Goal: Information Seeking & Learning: Learn about a topic

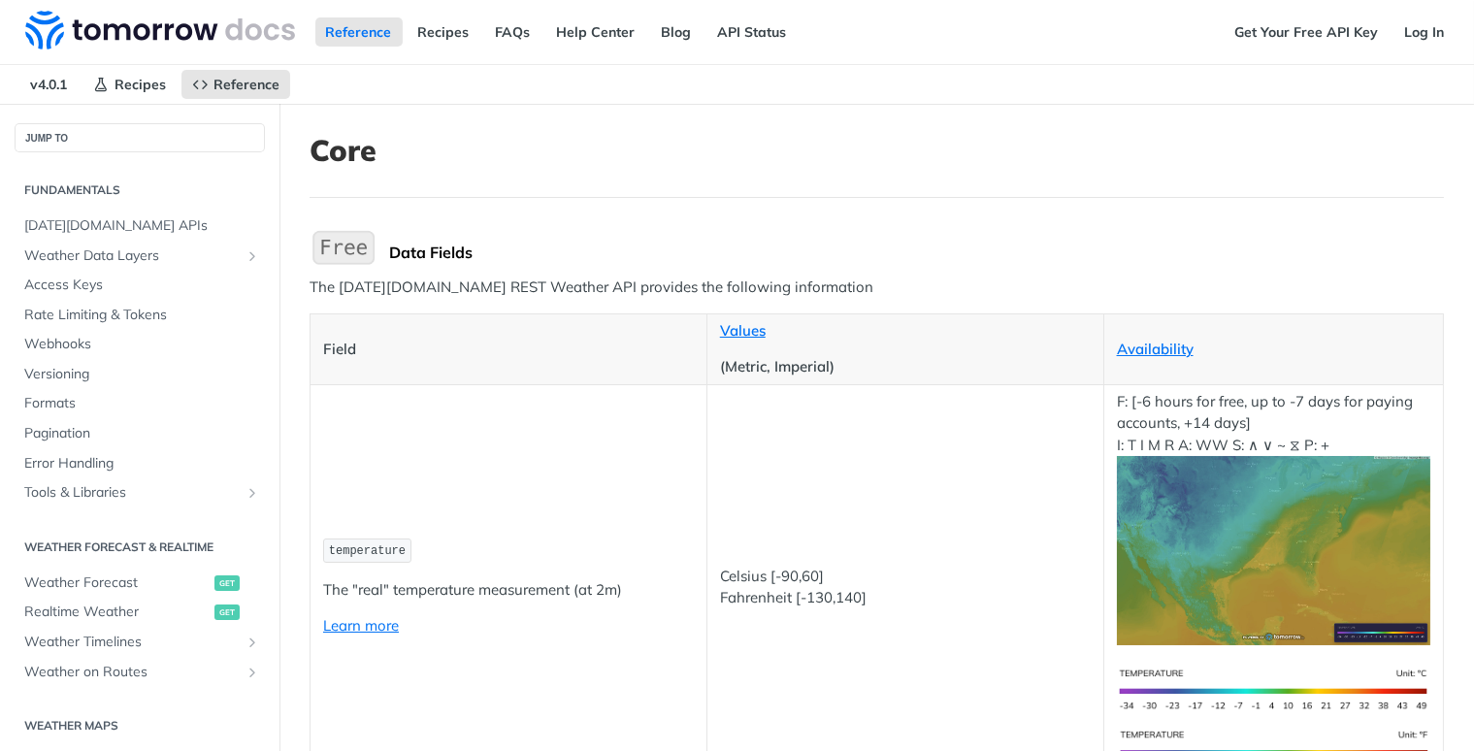
click at [608, 150] on h1 "Core" at bounding box center [876, 150] width 1134 height 35
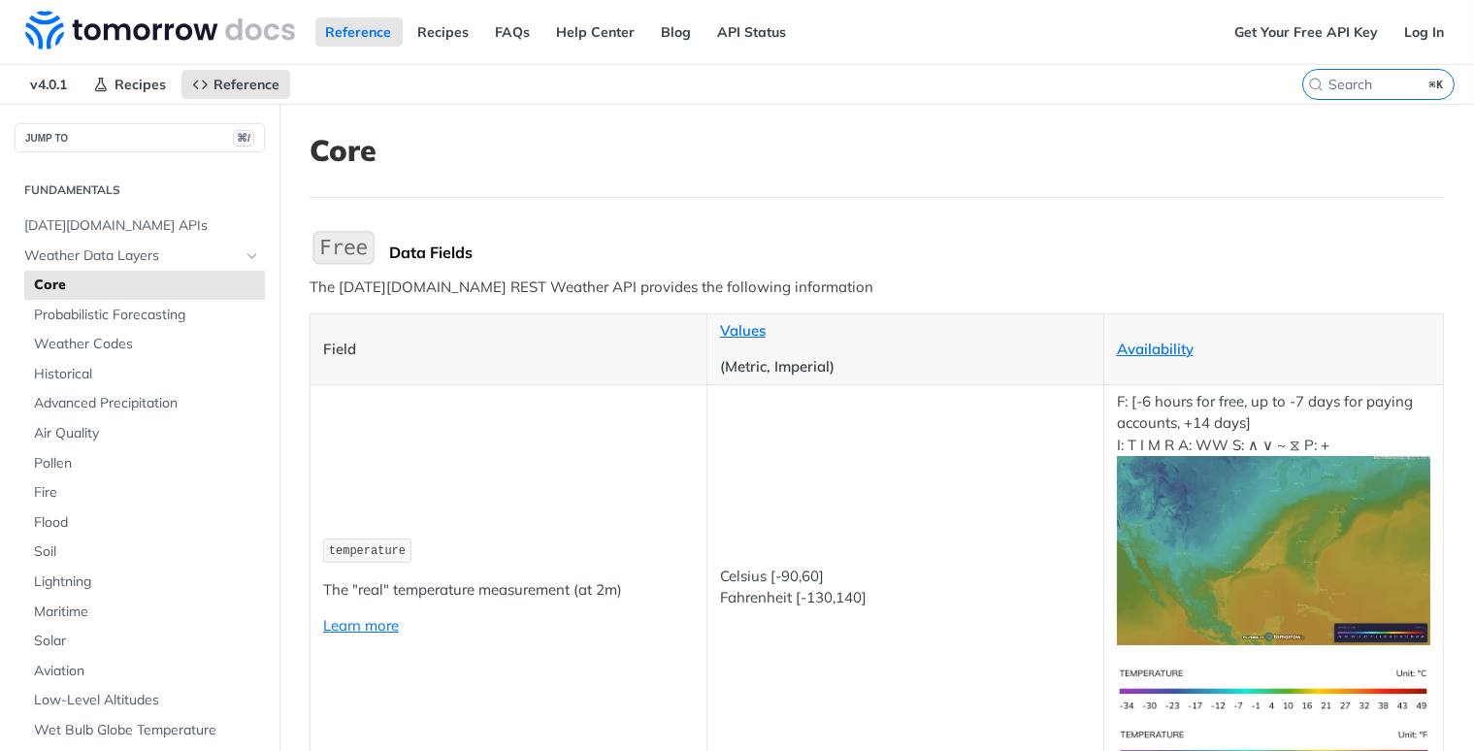
scroll to position [7211, 0]
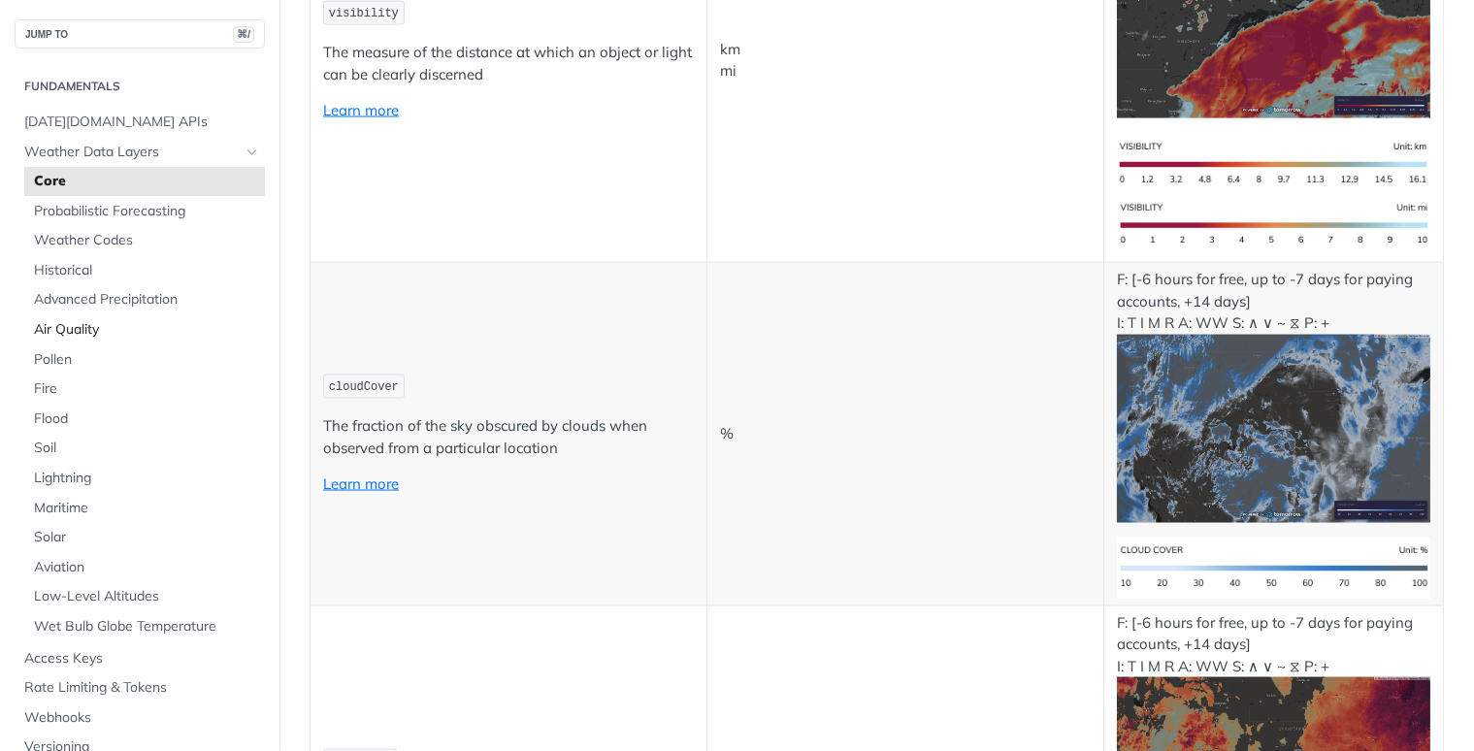
click at [80, 322] on span "Air Quality" at bounding box center [147, 329] width 226 height 19
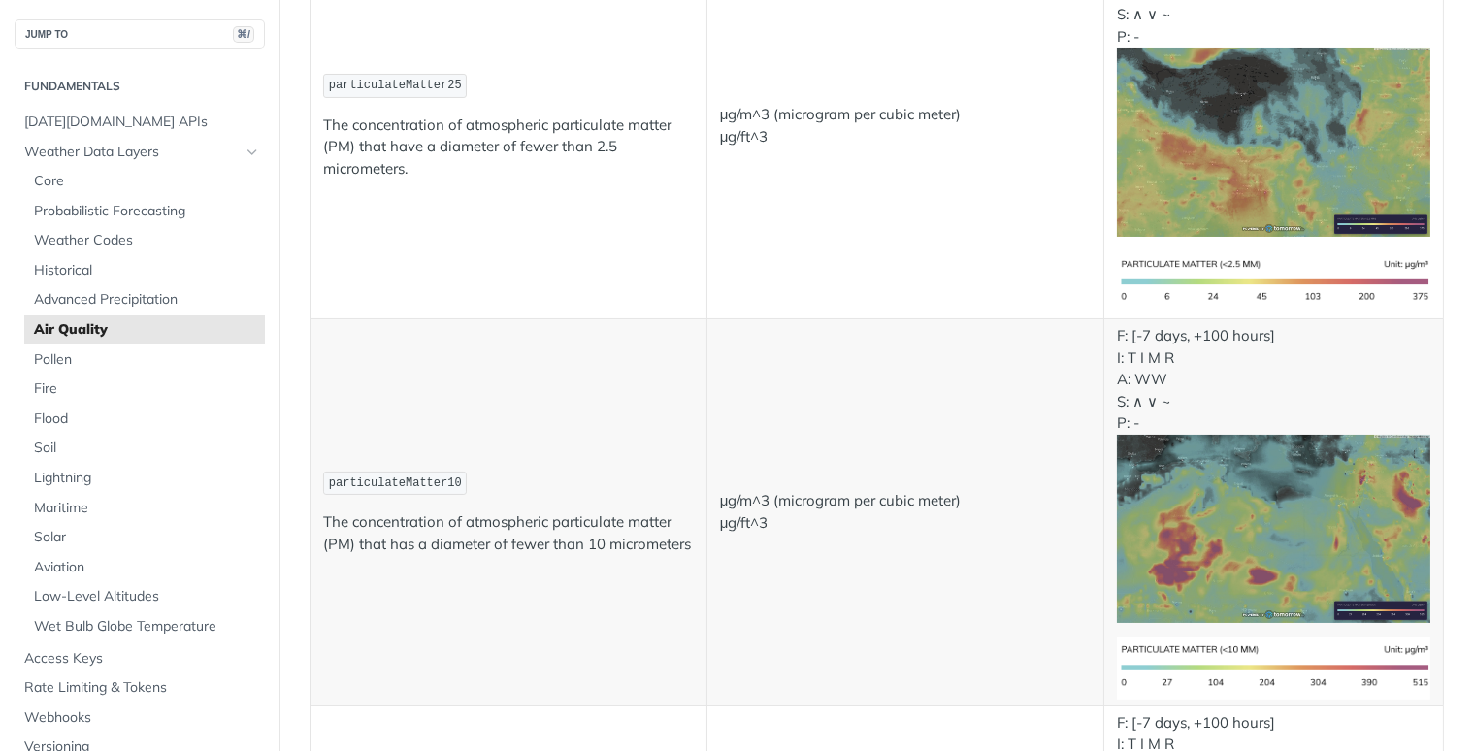
scroll to position [406, 0]
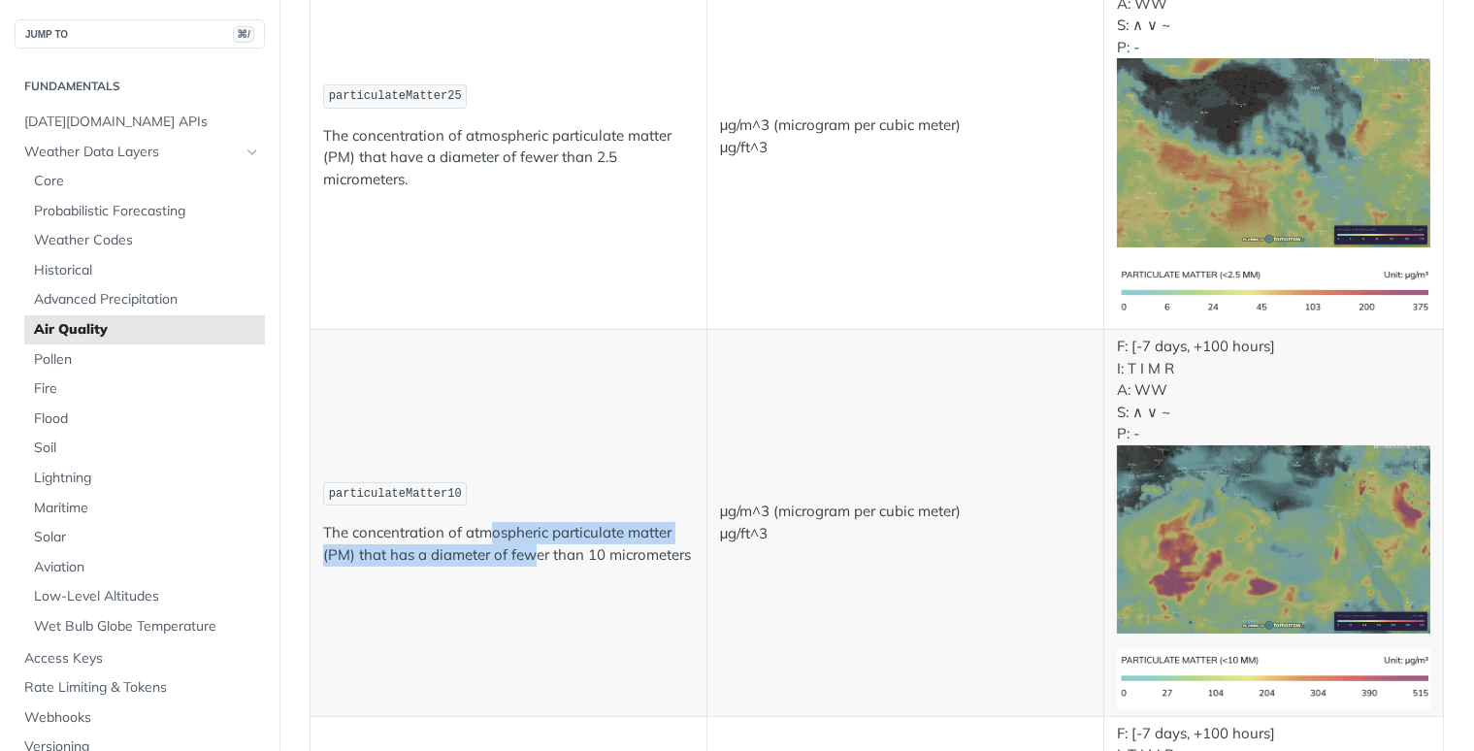
drag, startPoint x: 494, startPoint y: 533, endPoint x: 535, endPoint y: 548, distance: 44.5
click at [535, 548] on p "The concentration of atmospheric particulate matter (PM) that has a diameter of…" at bounding box center [508, 544] width 371 height 44
click at [582, 557] on p "The concentration of atmospheric particulate matter (PM) that has a diameter of…" at bounding box center [508, 544] width 371 height 44
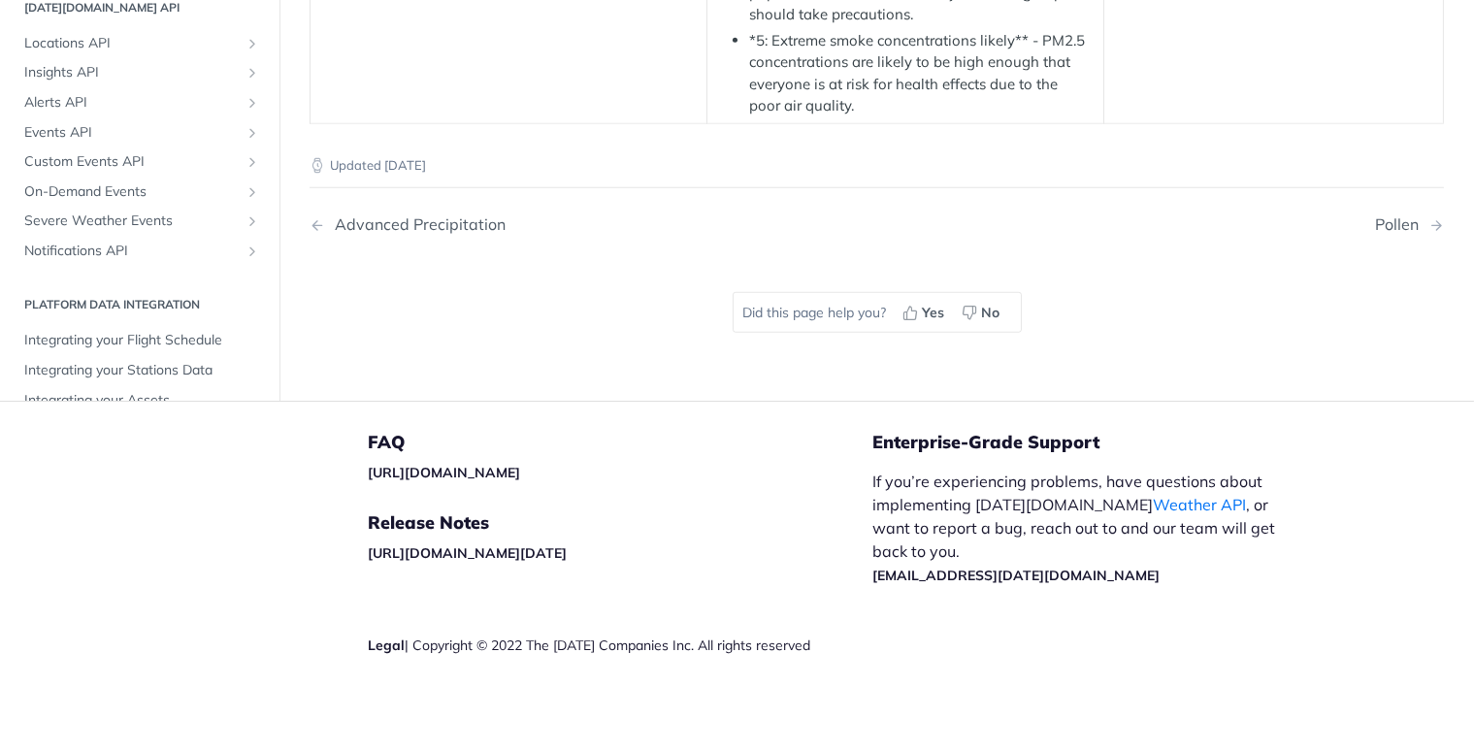
scroll to position [1015, 0]
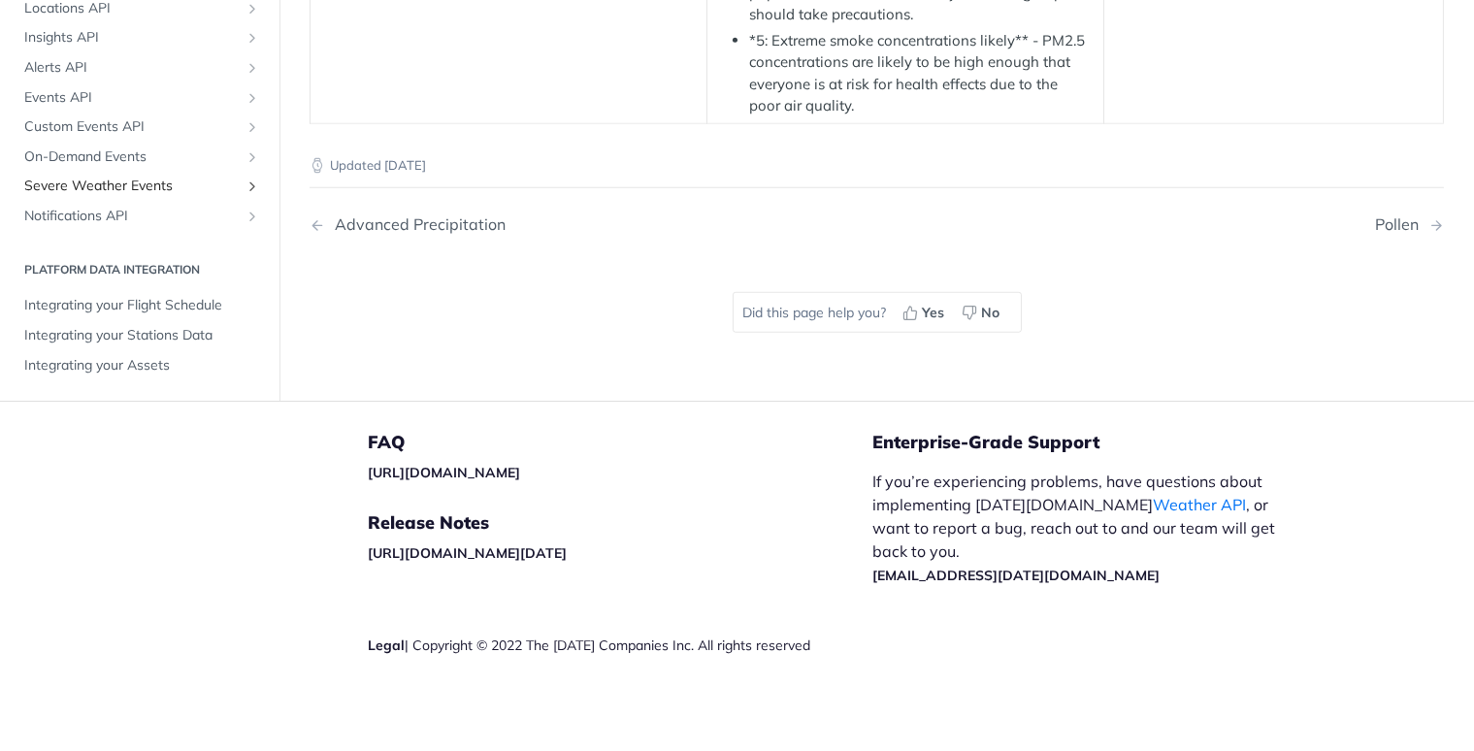
click at [101, 197] on span "Severe Weather Events" at bounding box center [131, 187] width 215 height 19
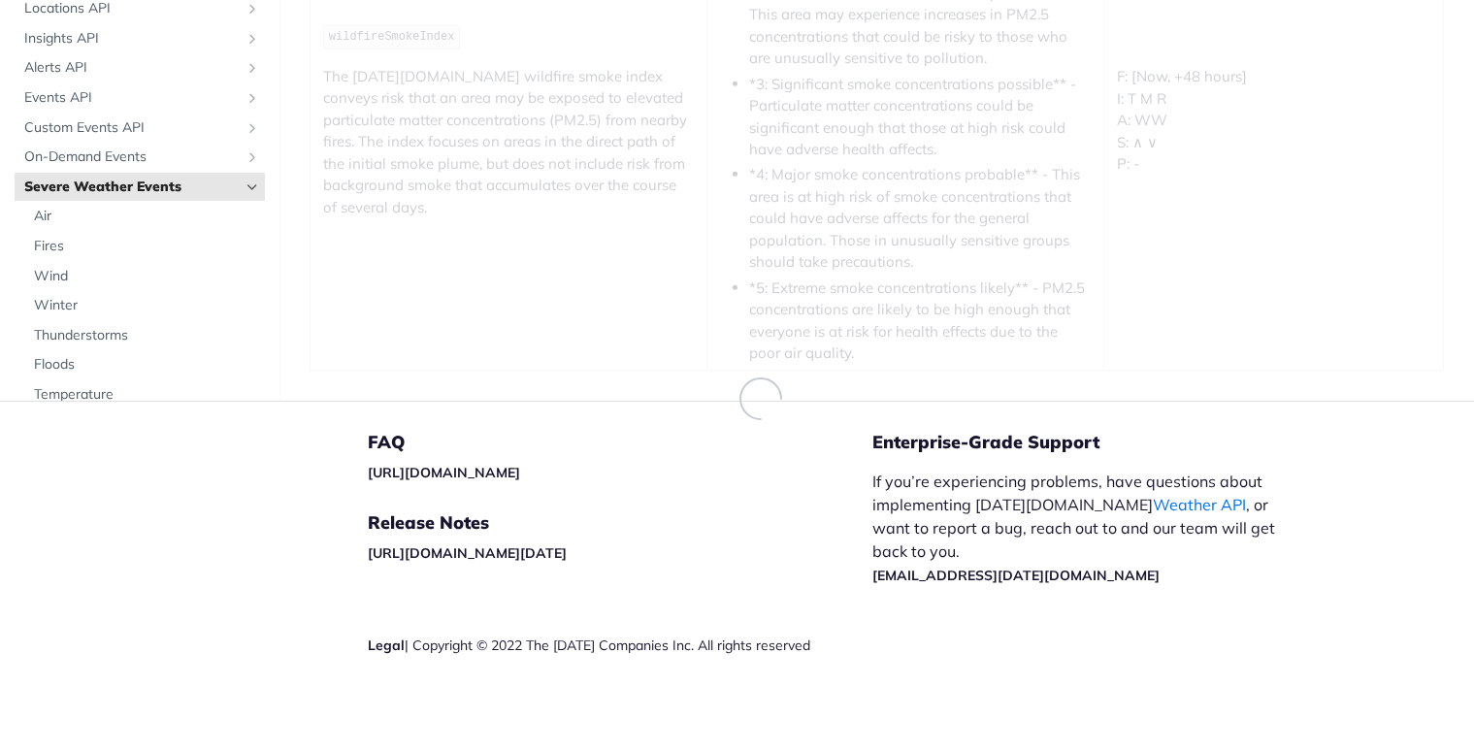
scroll to position [3554, 0]
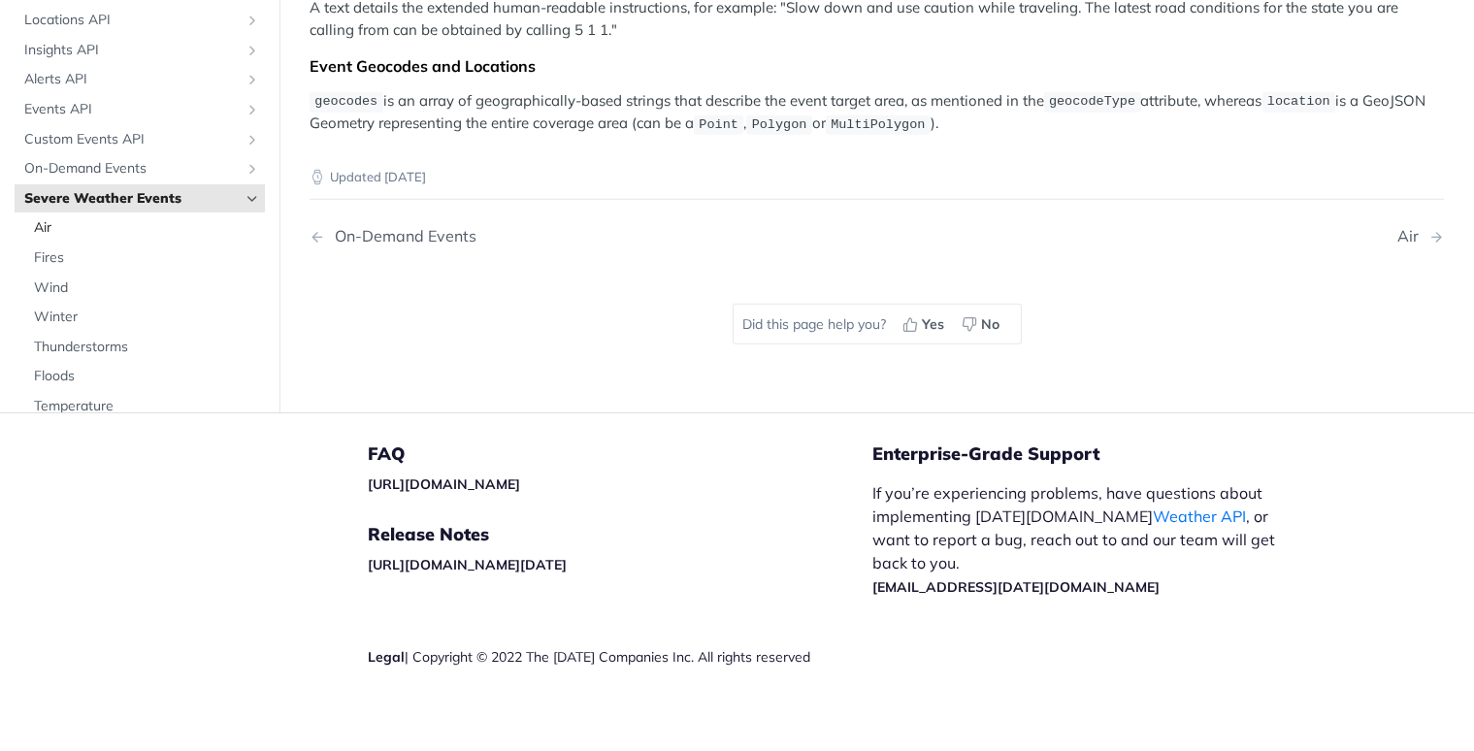
click at [80, 219] on span "Air" at bounding box center [147, 228] width 226 height 19
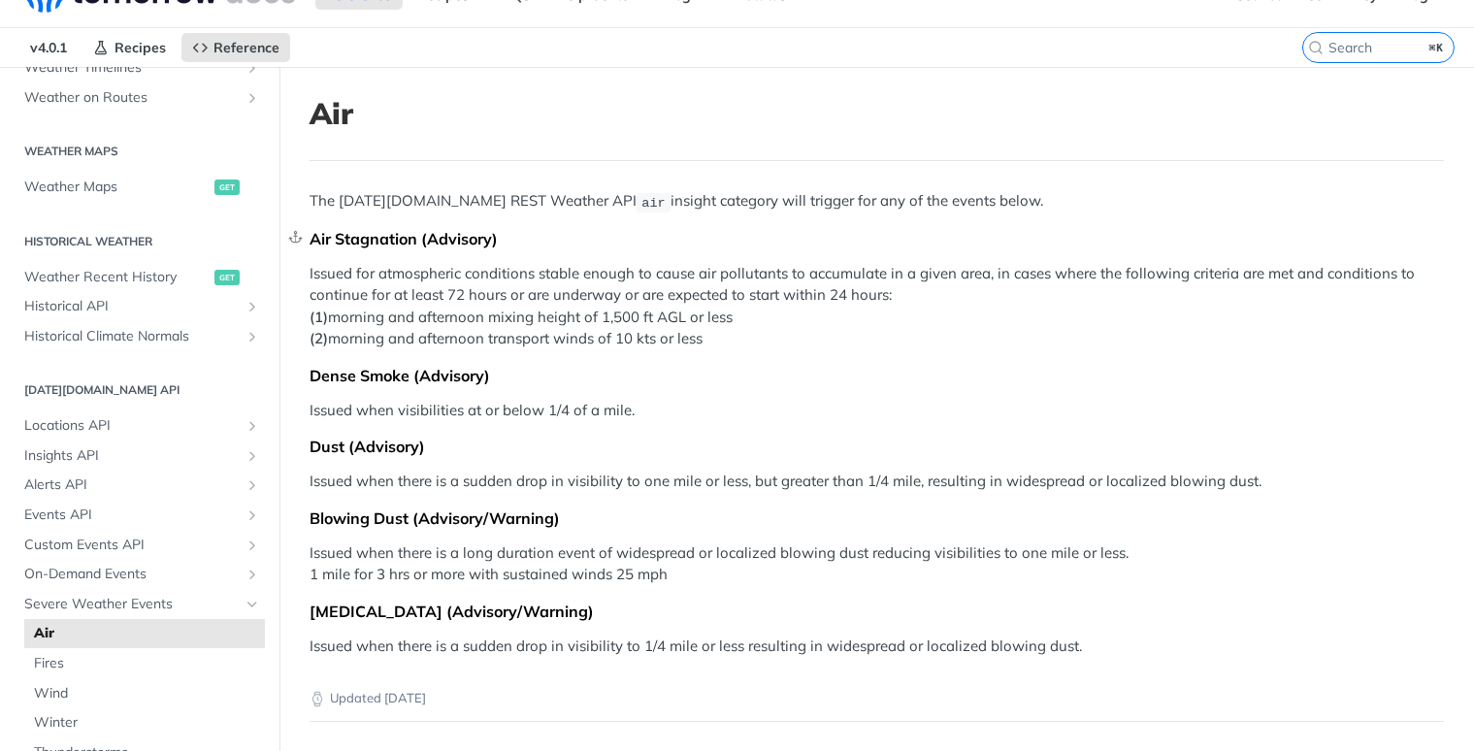
scroll to position [39, 0]
click at [641, 193] on span "air" at bounding box center [652, 200] width 23 height 15
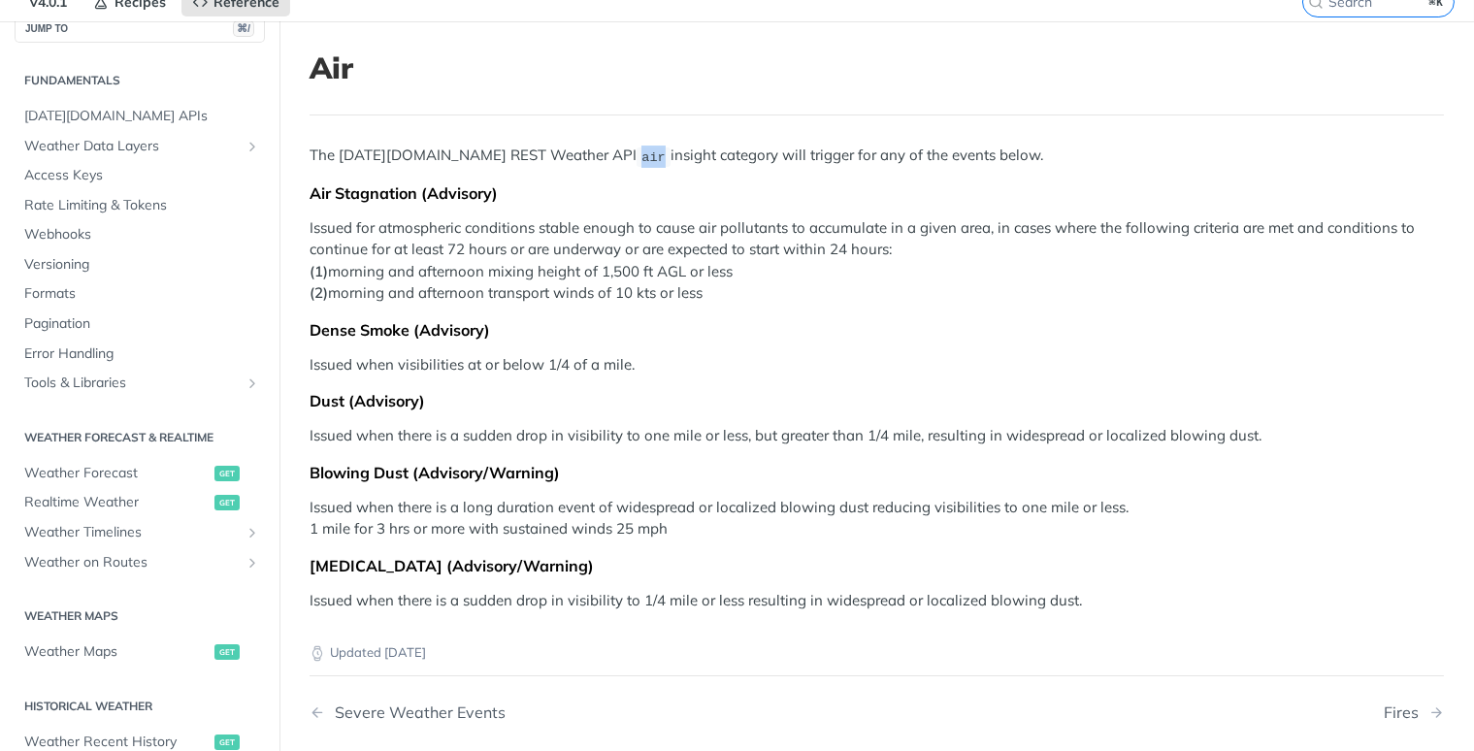
scroll to position [0, 0]
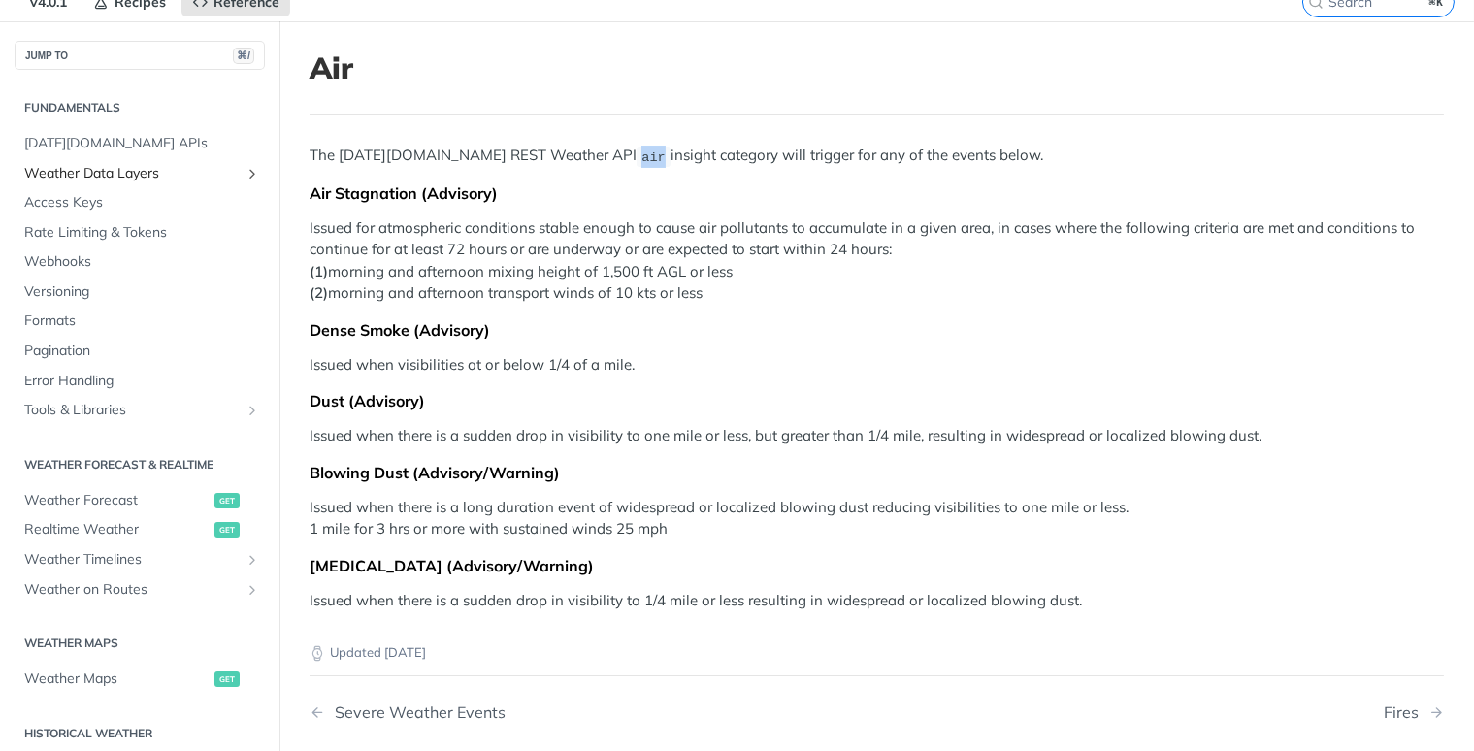
click at [111, 167] on span "Weather Data Layers" at bounding box center [131, 173] width 215 height 19
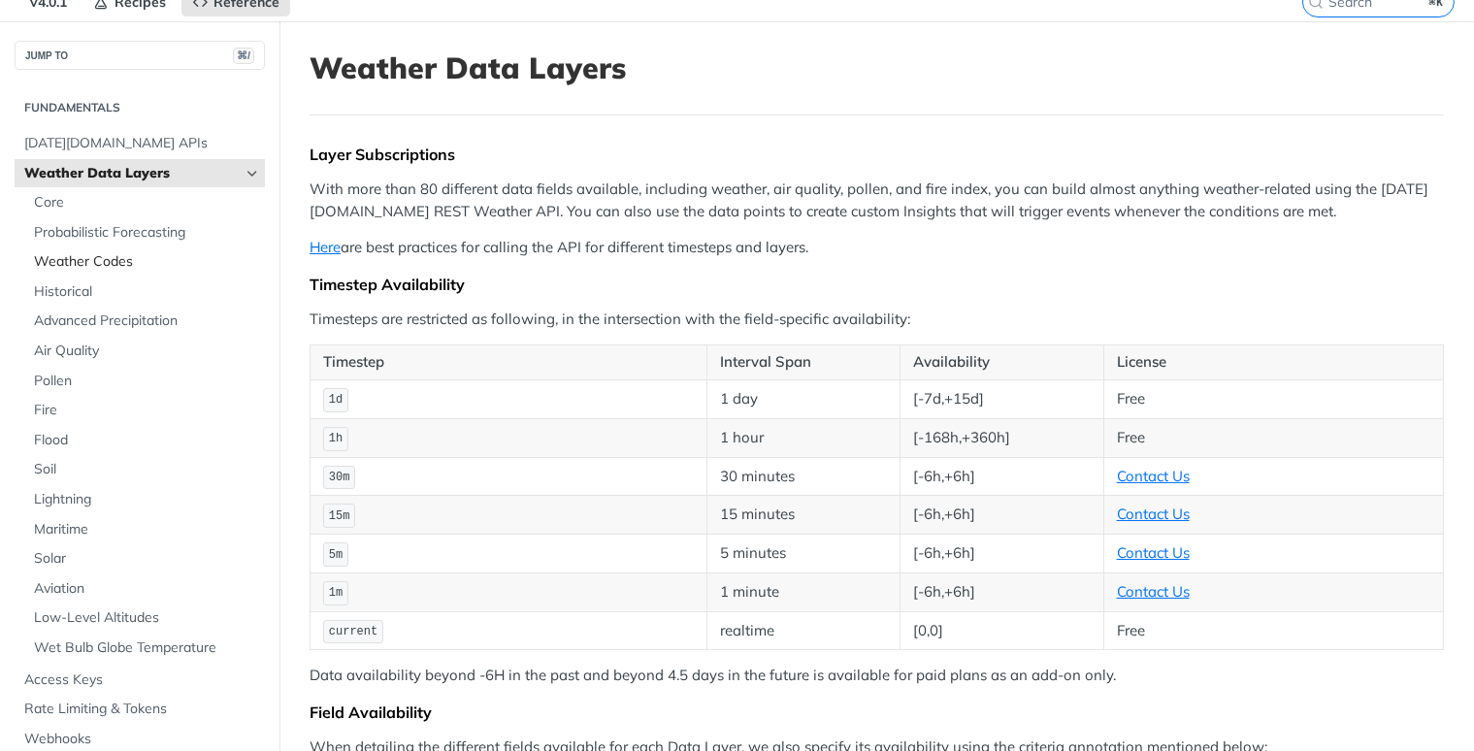
click at [96, 259] on span "Weather Codes" at bounding box center [147, 261] width 226 height 19
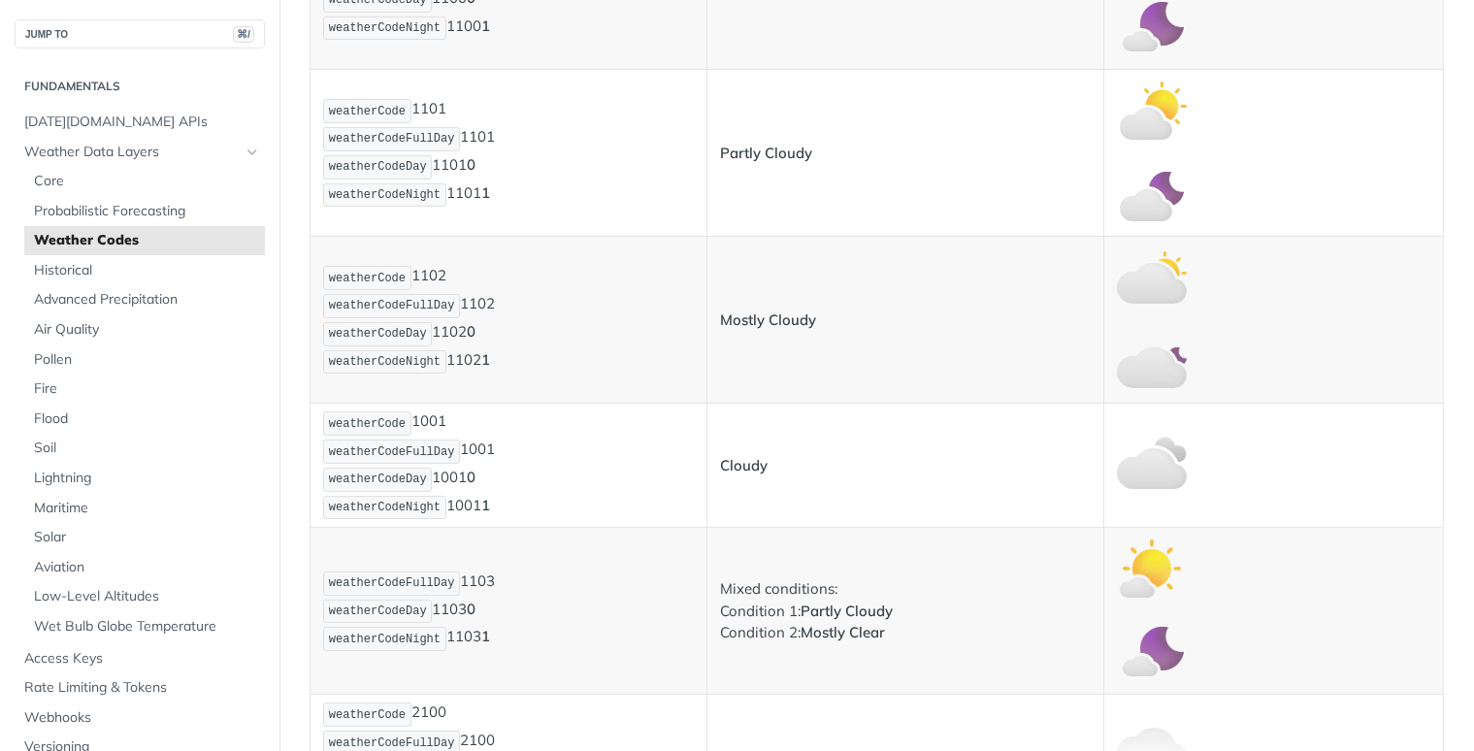
scroll to position [698, 0]
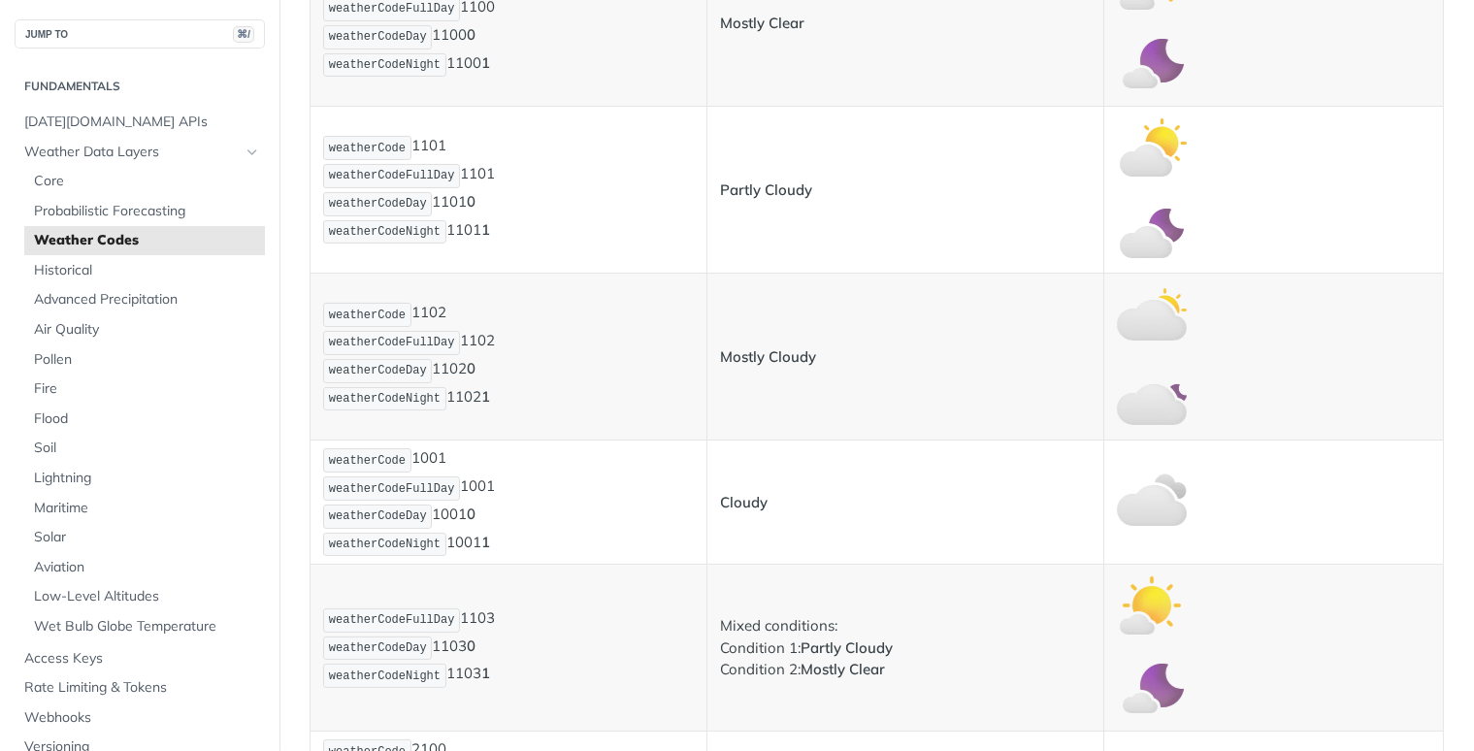
click at [416, 237] on p "weatherCode 1101 weatherCodeFullDay 1101 weatherCodeDay 1101 0 weatherCodeNight…" at bounding box center [508, 190] width 371 height 112
